Goal: Transaction & Acquisition: Subscribe to service/newsletter

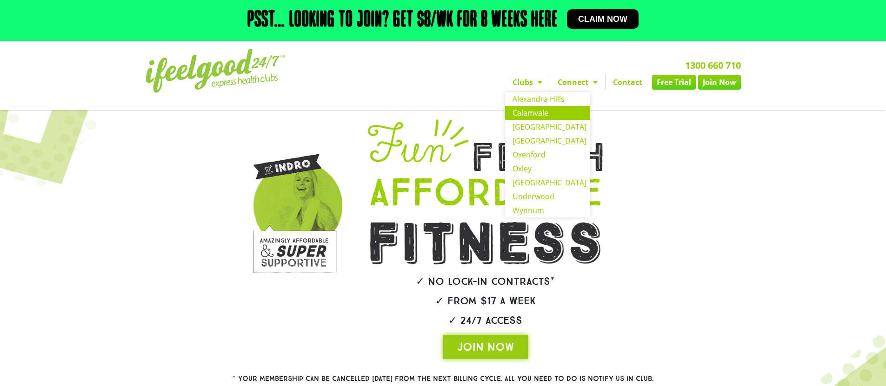
click at [529, 114] on link "Calamvale" at bounding box center [547, 113] width 85 height 14
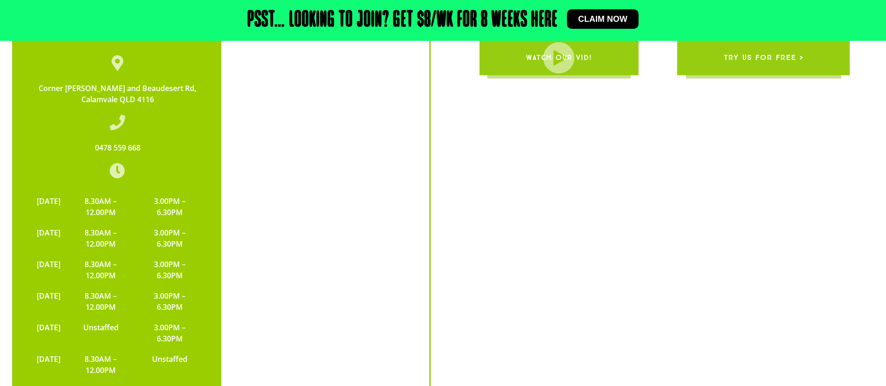
scroll to position [2211, 0]
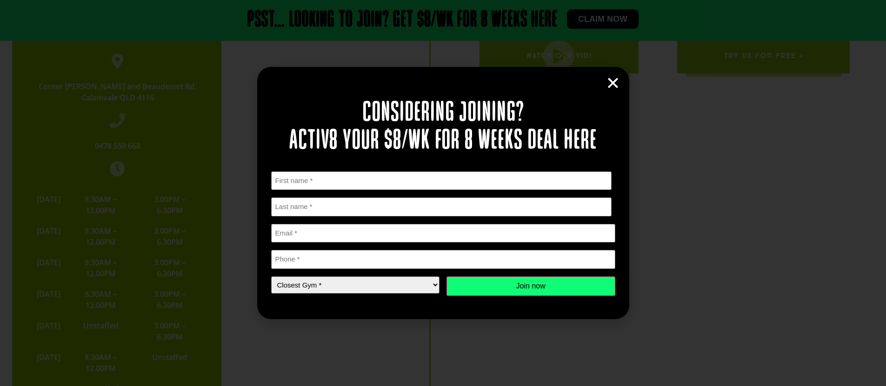
click at [617, 83] on icon "Close" at bounding box center [613, 83] width 14 height 14
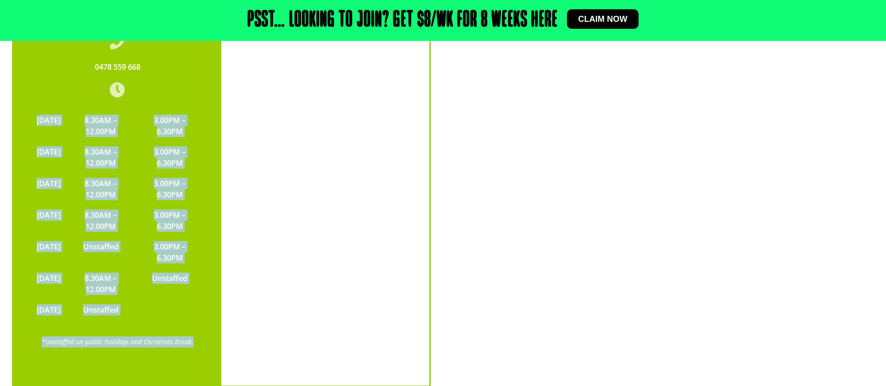
scroll to position [2300, 0]
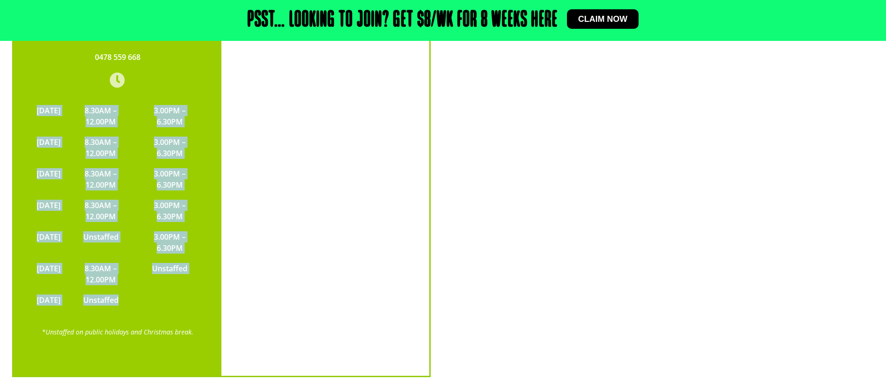
drag, startPoint x: 44, startPoint y: 159, endPoint x: 138, endPoint y: 259, distance: 136.5
click at [138, 259] on tbody "MONDAY 8.30AM – 12.00PM 3.00PM – 6.30PM TUESDAY 8.30AM – 12.00PM 3.00PM – 6.30P…" at bounding box center [117, 205] width 171 height 210
copy tbody "MONDAY 8.30AM – 12.00PM 3.00PM – 6.30PM TUESDAY 8.30AM – 12.00PM 3.00PM – 6.30P…"
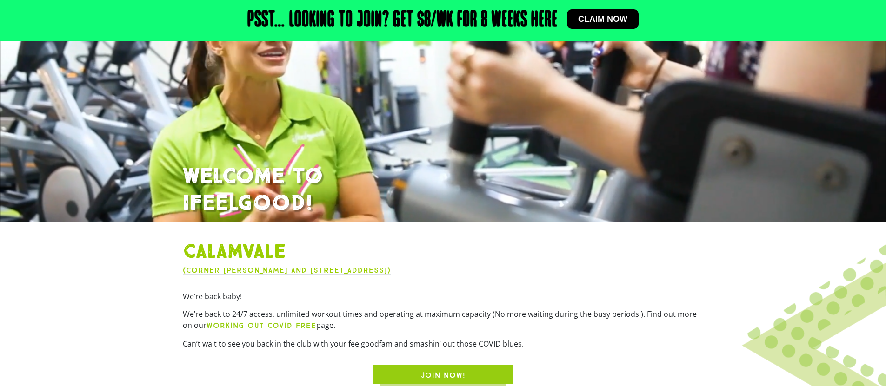
scroll to position [0, 0]
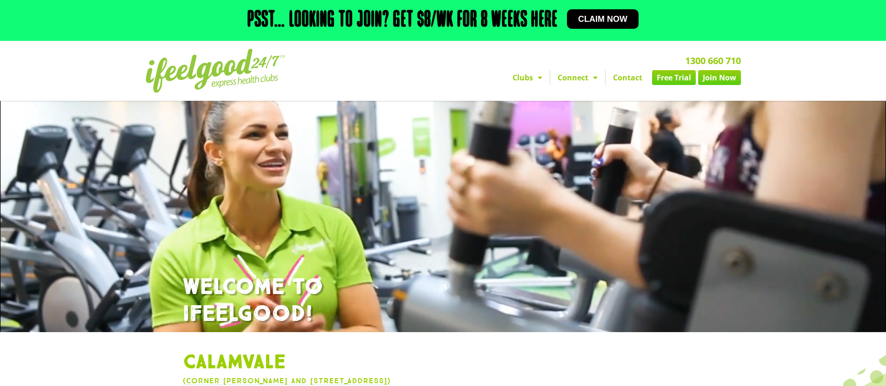
click at [610, 36] on div "Psst… Looking to join? Get $8/wk for 8 weeks here Claim now" at bounding box center [443, 21] width 595 height 32
click at [614, 28] on link "Claim now" at bounding box center [603, 19] width 72 height 20
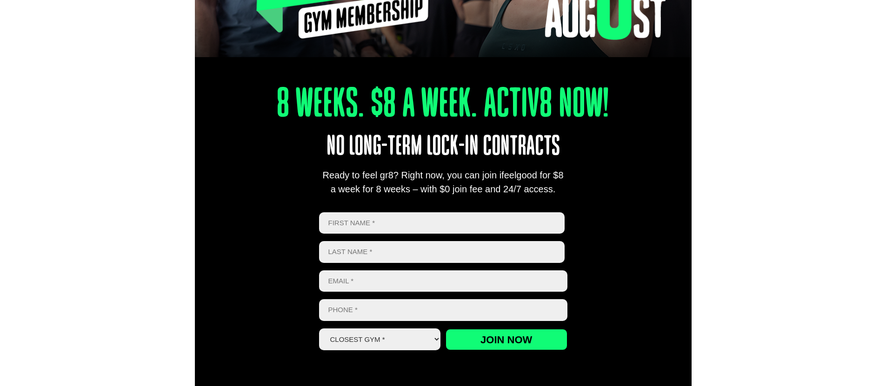
scroll to position [251, 0]
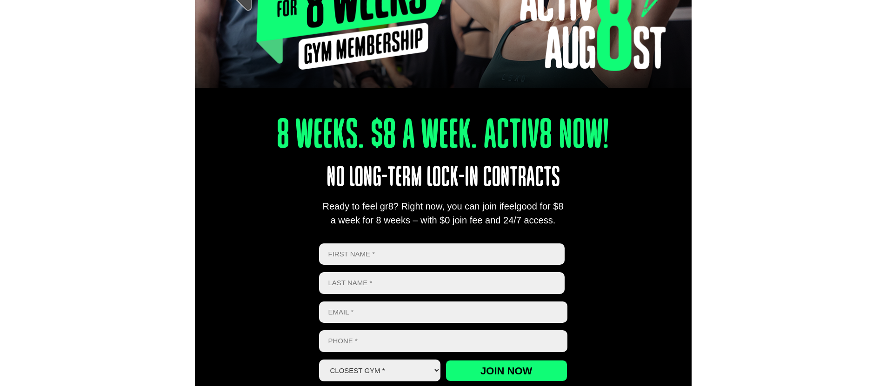
click at [426, 246] on input "First" at bounding box center [442, 255] width 246 height 22
type input "l"
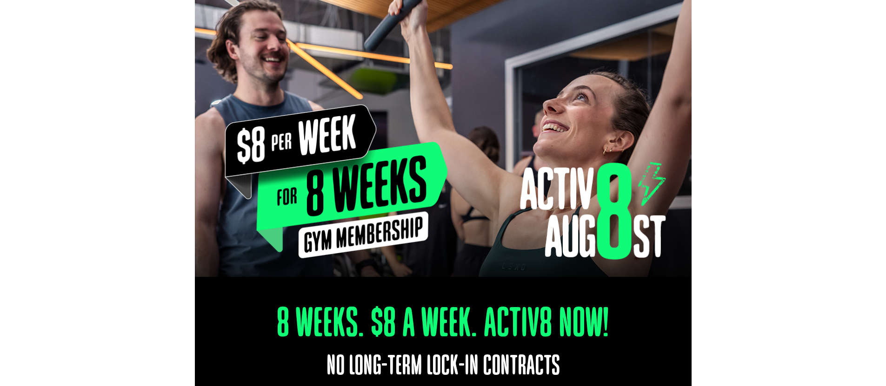
scroll to position [0, 0]
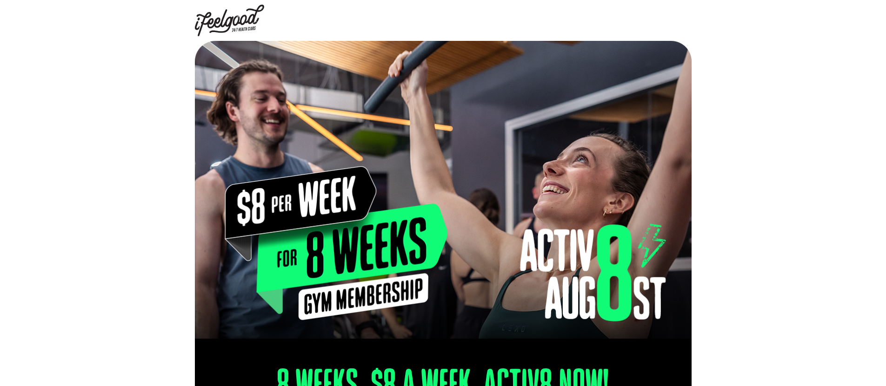
type input "jjlo"
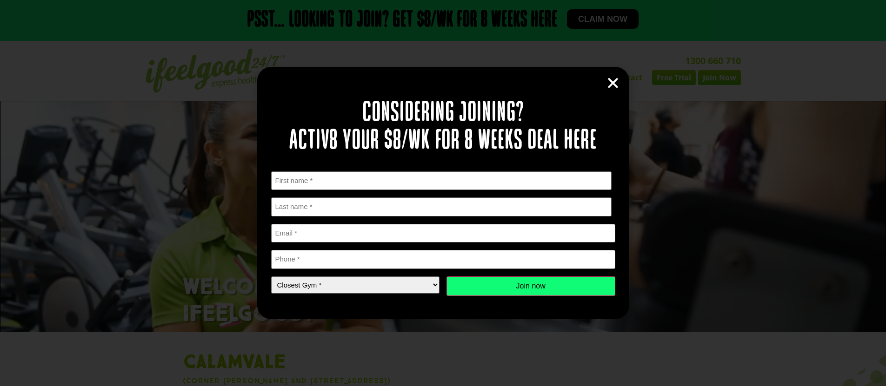
click at [618, 81] on icon "Close" at bounding box center [613, 83] width 14 height 14
